Goal: Check status: Check status

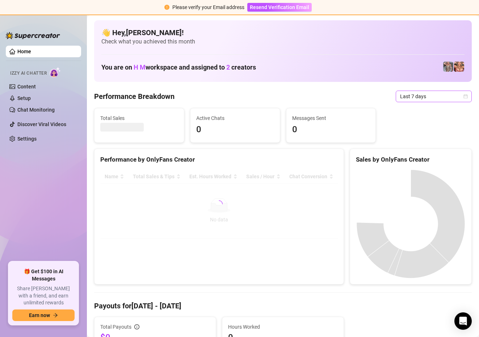
click at [462, 95] on span "Last 7 days" at bounding box center [433, 96] width 67 height 11
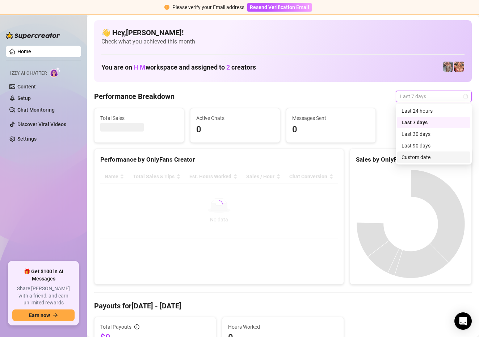
click at [417, 157] on div "Custom date" at bounding box center [434, 157] width 64 height 8
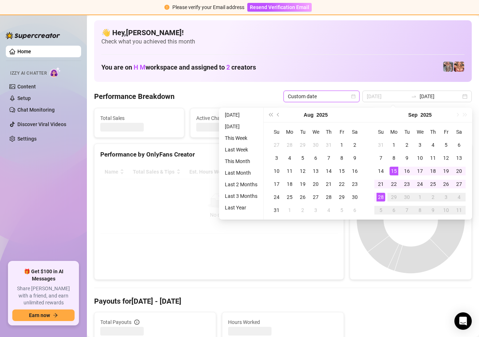
type input "[DATE]"
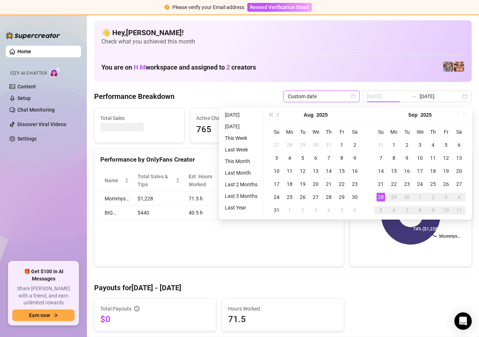
click at [381, 197] on div "28" at bounding box center [381, 197] width 9 height 9
type input "[DATE]"
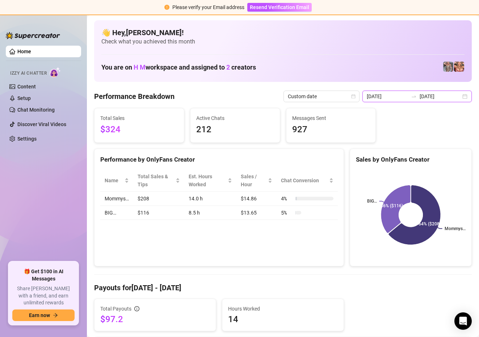
click at [400, 93] on input "[DATE]" at bounding box center [387, 96] width 41 height 8
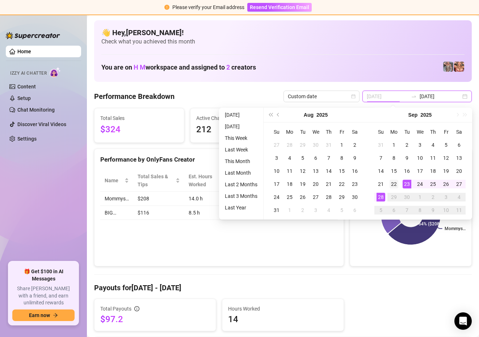
type input "[DATE]"
click at [390, 187] on div "22" at bounding box center [394, 184] width 9 height 9
click at [378, 199] on div "28" at bounding box center [381, 197] width 9 height 9
type input "[DATE]"
